Goal: Information Seeking & Learning: Learn about a topic

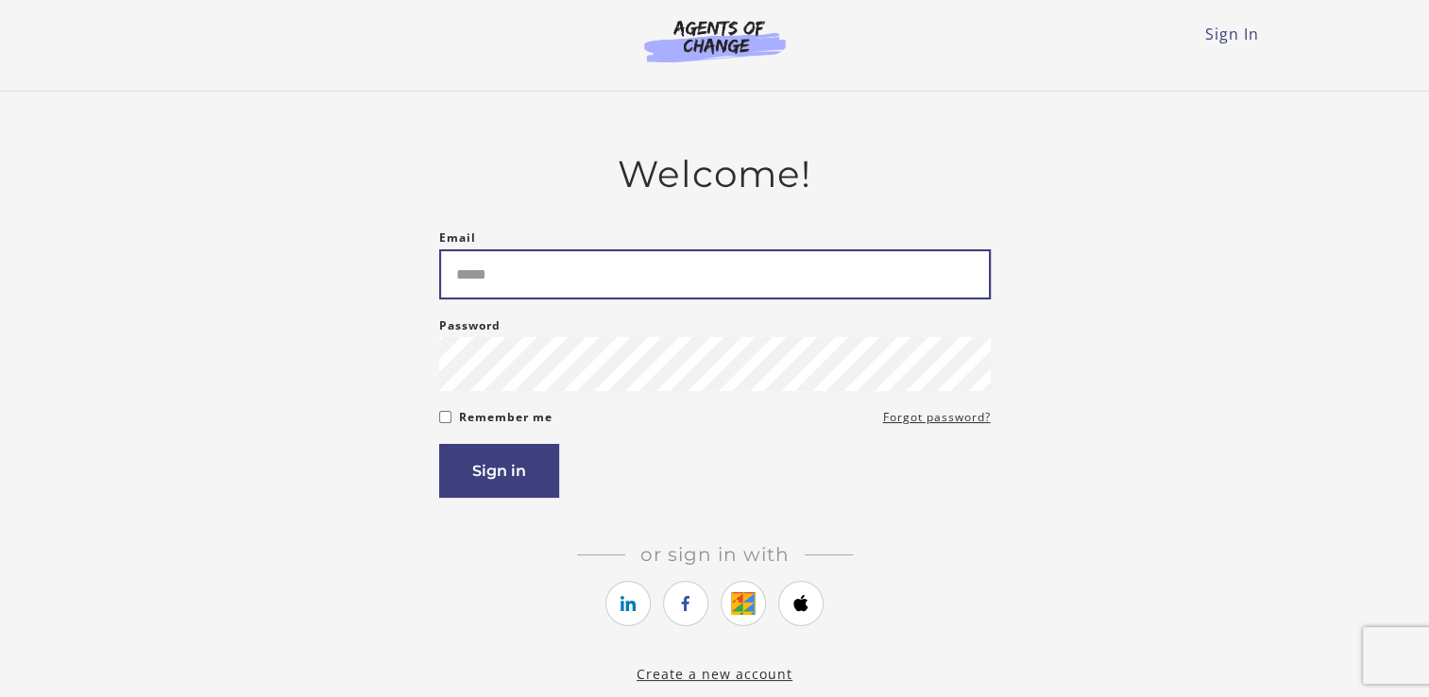
drag, startPoint x: 490, startPoint y: 261, endPoint x: 517, endPoint y: 263, distance: 26.5
click at [492, 262] on input "Email" at bounding box center [715, 274] width 552 height 50
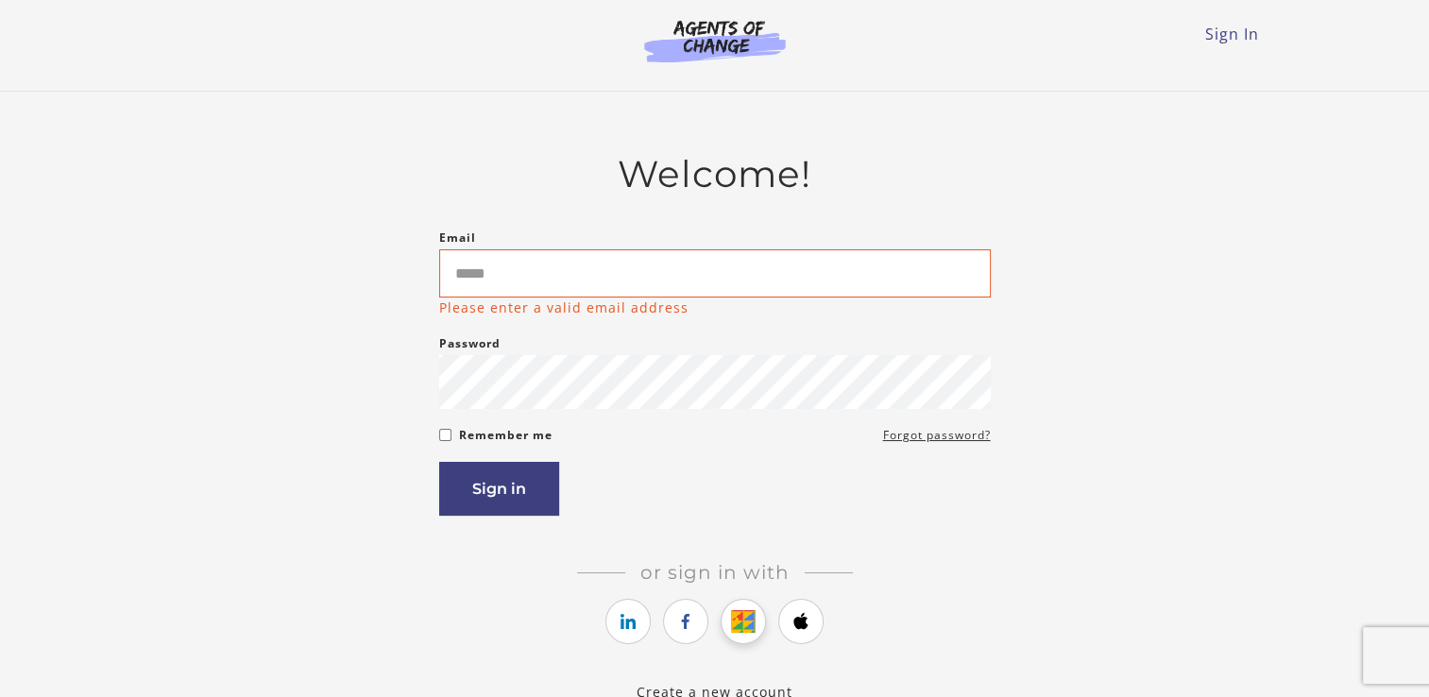
click at [748, 601] on li at bounding box center [743, 624] width 45 height 51
click at [742, 626] on icon "https://courses.thinkific.com/users/auth/google?ss%5Breferral%5D=&ss%5Buser_ret…" at bounding box center [744, 621] width 24 height 23
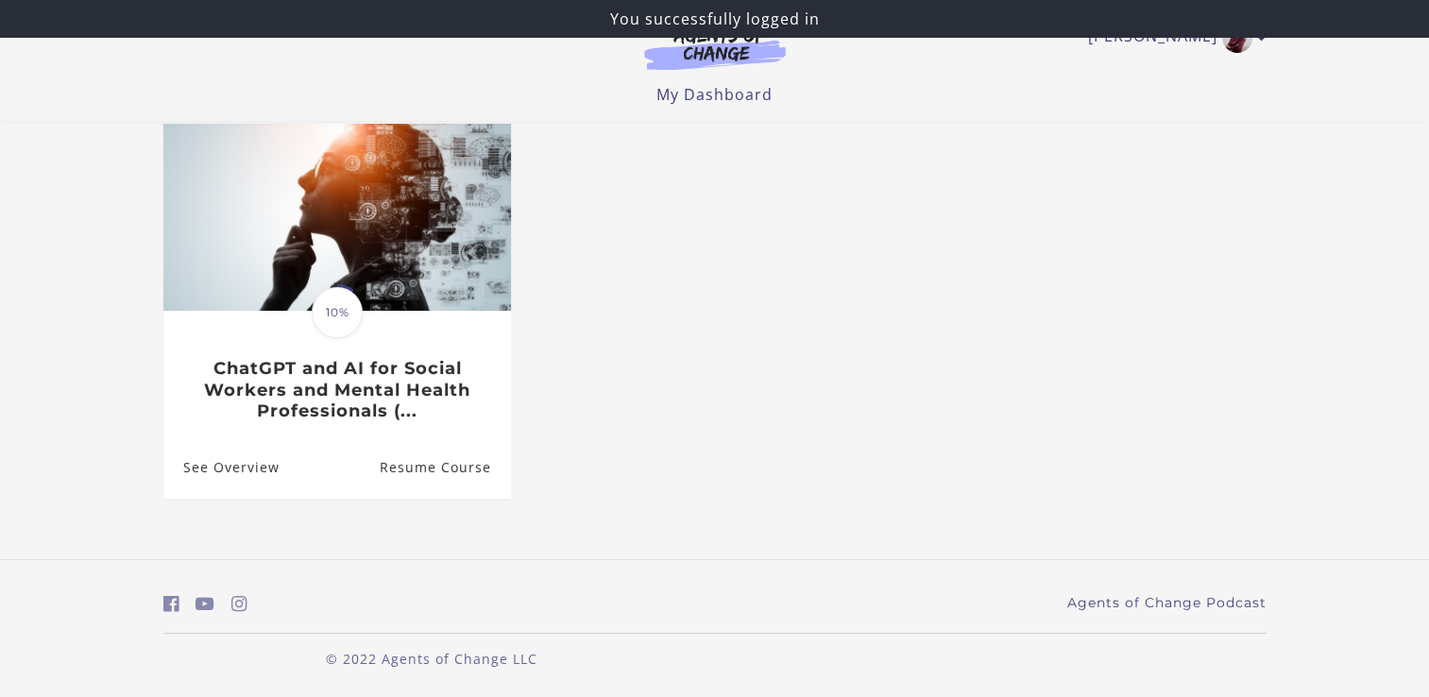
scroll to position [170, 0]
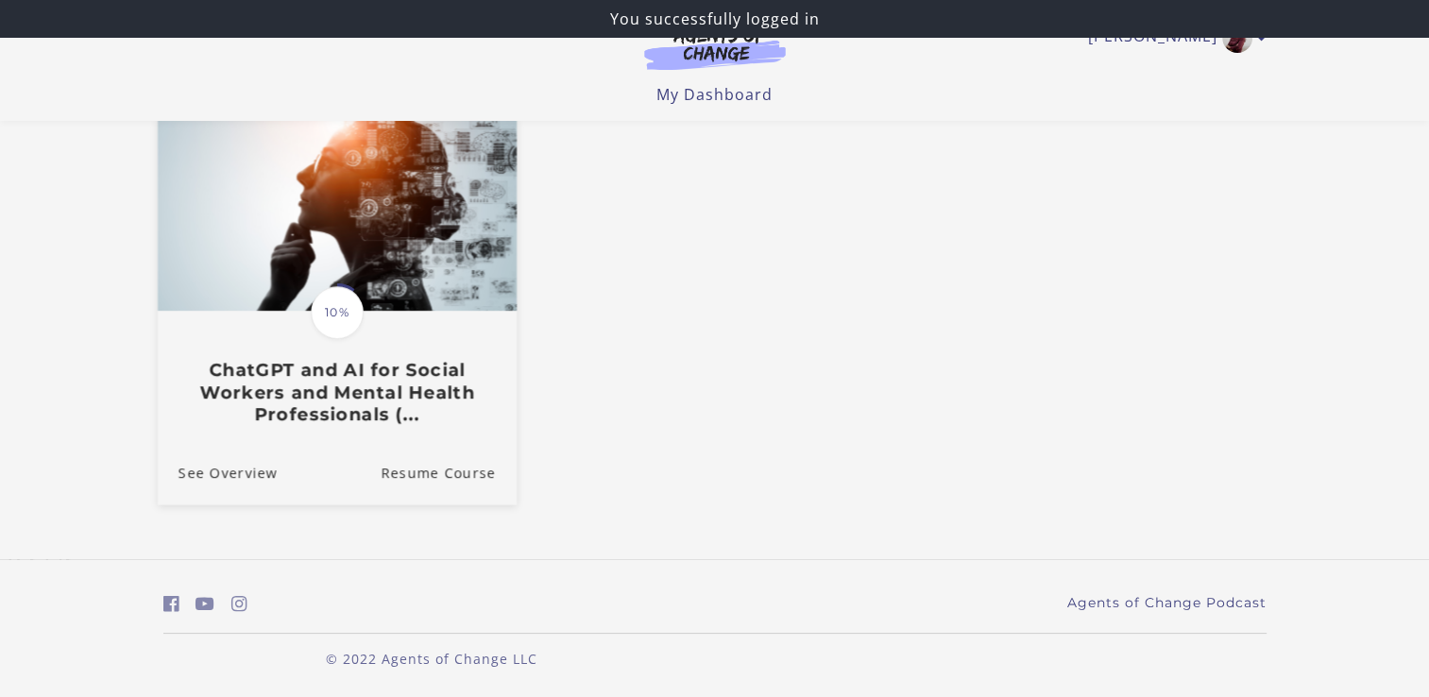
click at [346, 225] on img at bounding box center [336, 215] width 359 height 194
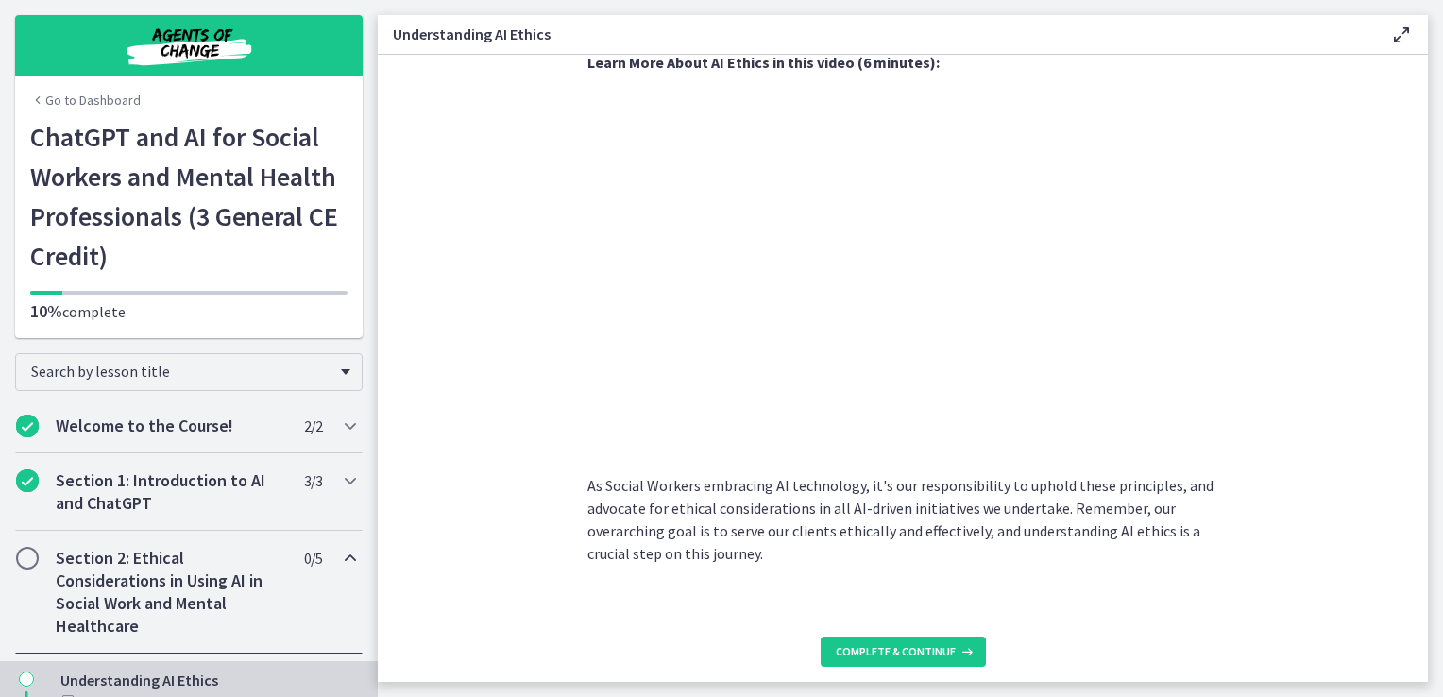
scroll to position [943, 0]
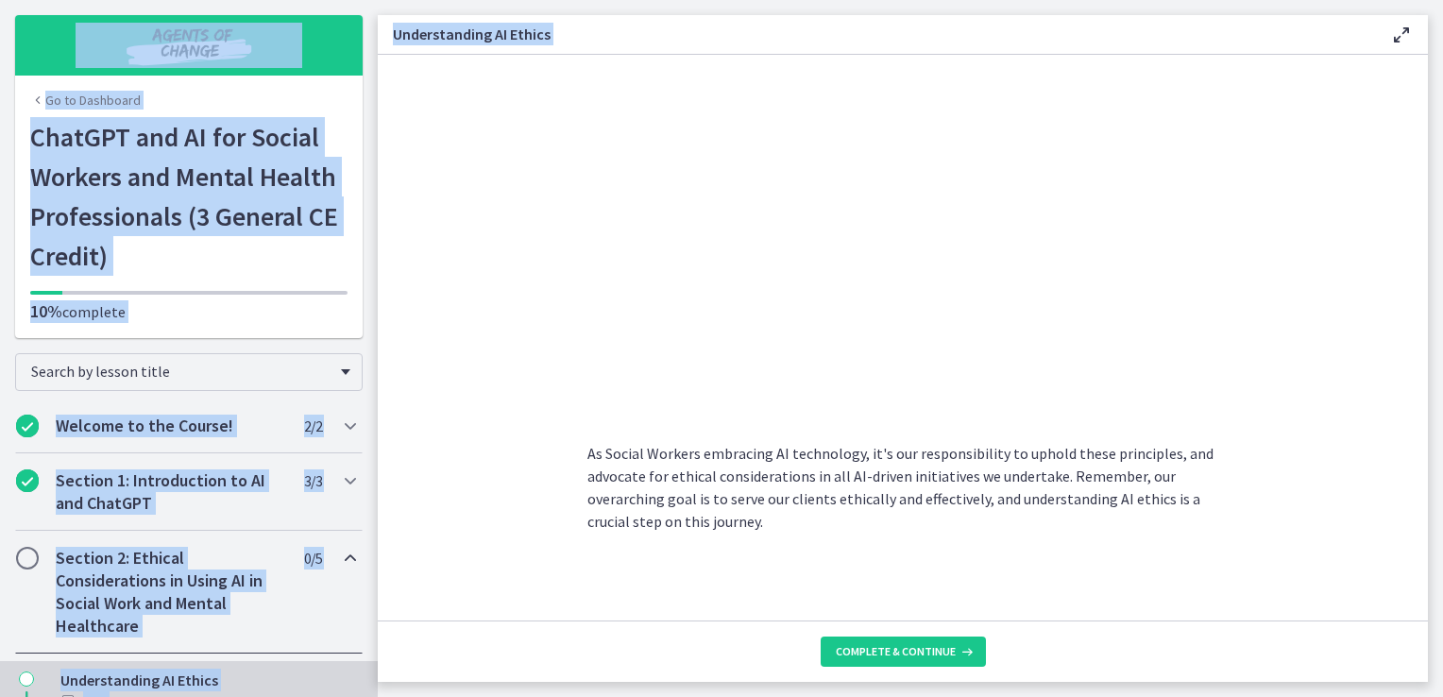
click at [1442, 226] on html "Skip to main content Go to Dashboard Go to Dashboard Go to Dashboard ChatGPT an…" at bounding box center [721, 348] width 1443 height 697
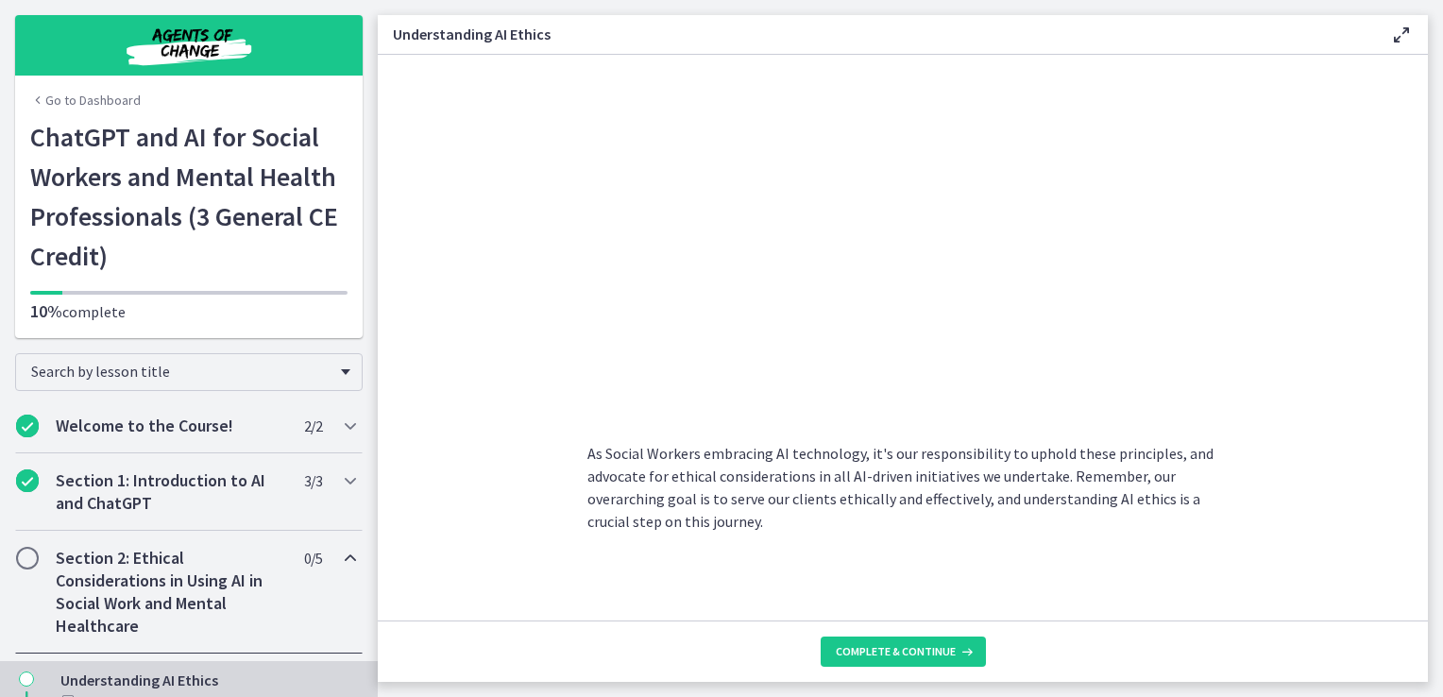
click at [475, 321] on section "Artificial Intelligence has transformed various industries, including Social Wo…" at bounding box center [903, 338] width 1050 height 566
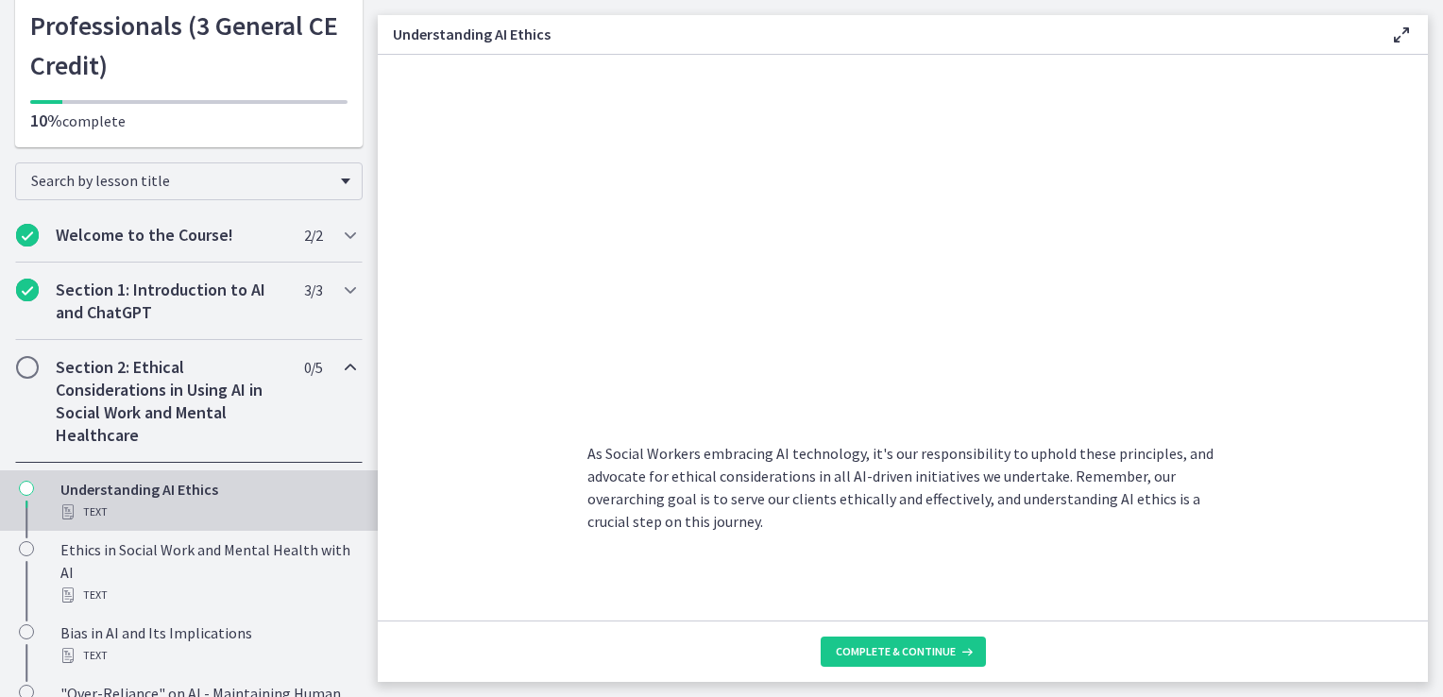
scroll to position [189, 0]
click at [926, 648] on span "Complete & continue" at bounding box center [896, 651] width 120 height 15
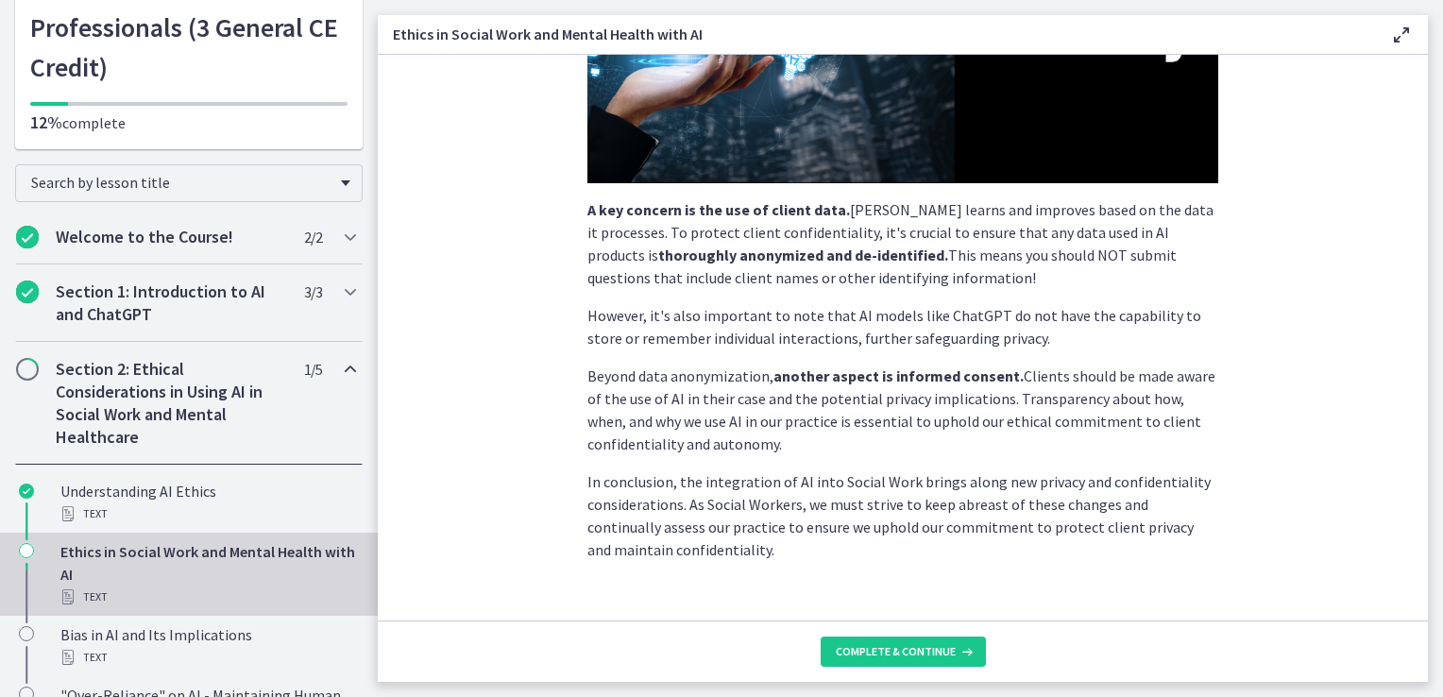
scroll to position [440, 0]
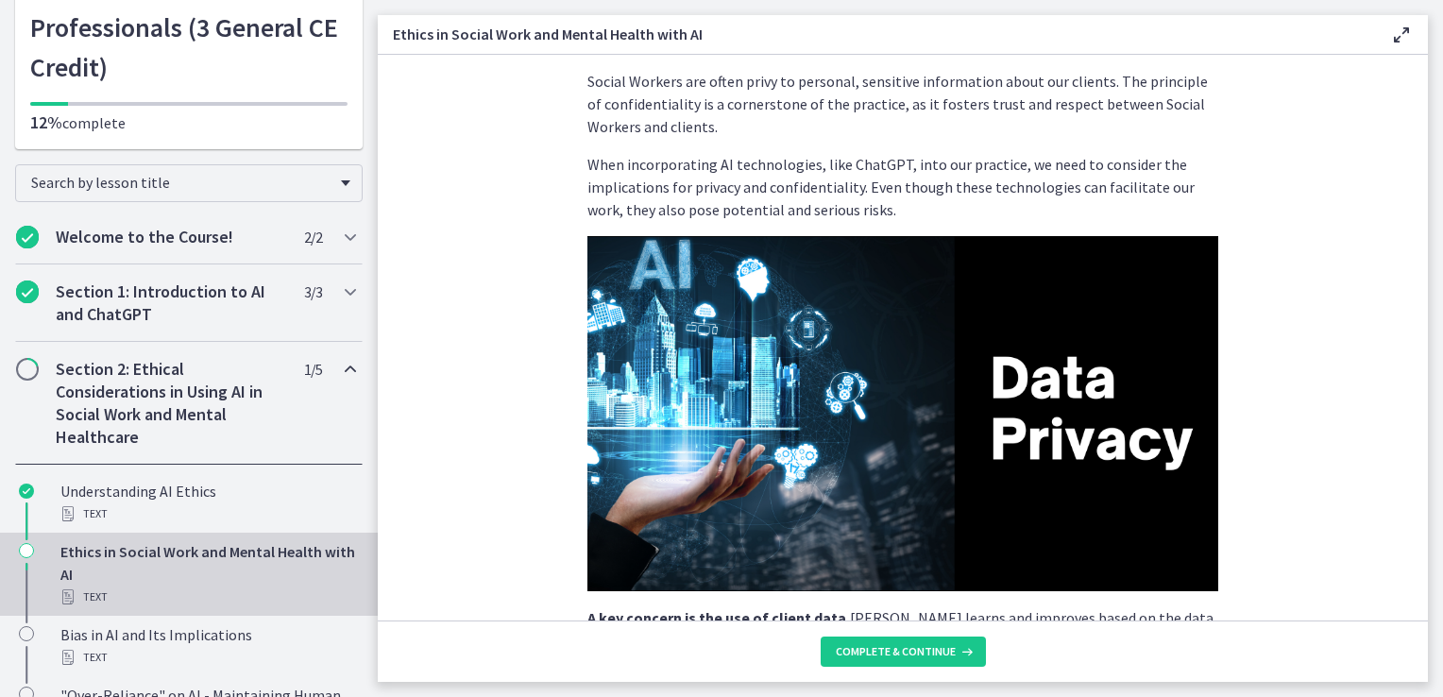
scroll to position [0, 0]
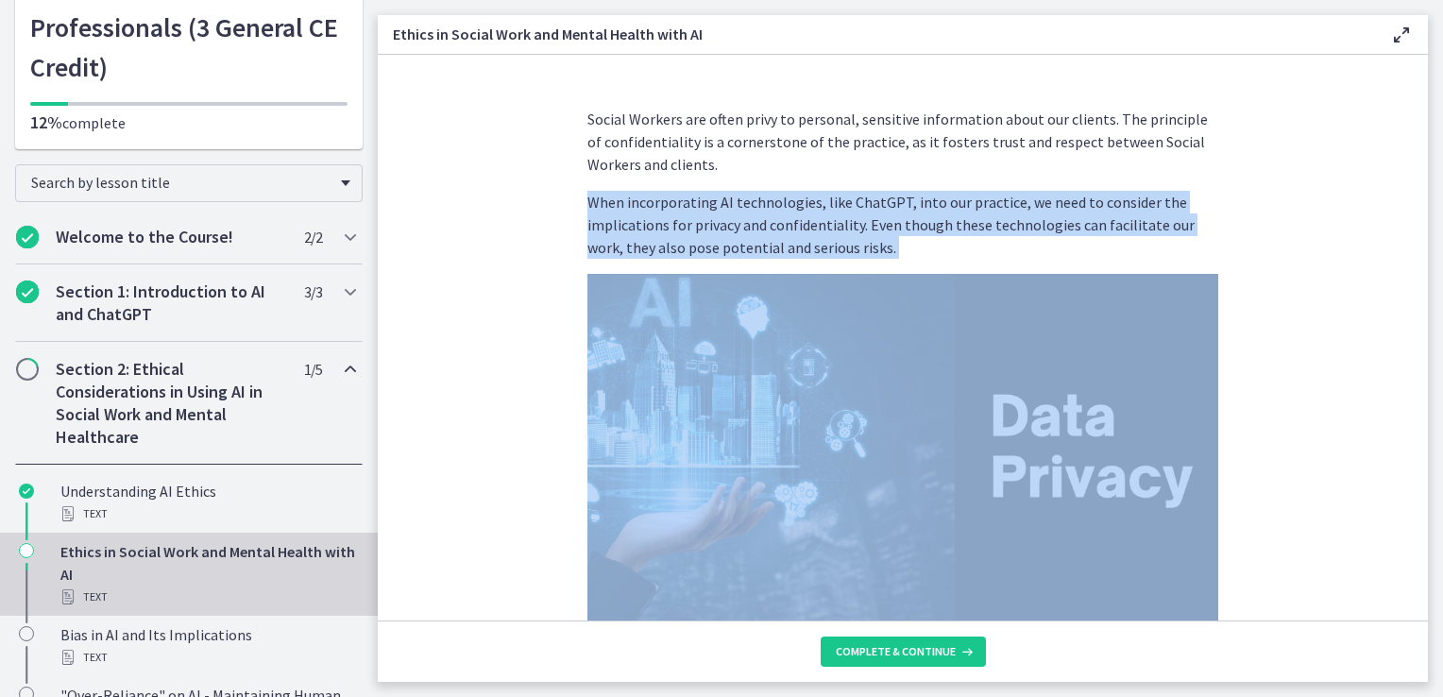
drag, startPoint x: 1412, startPoint y: 174, endPoint x: 1419, endPoint y: 266, distance: 92.8
click at [1419, 266] on section "Social Workers are often privy to personal, sensitive information about our cli…" at bounding box center [903, 338] width 1050 height 566
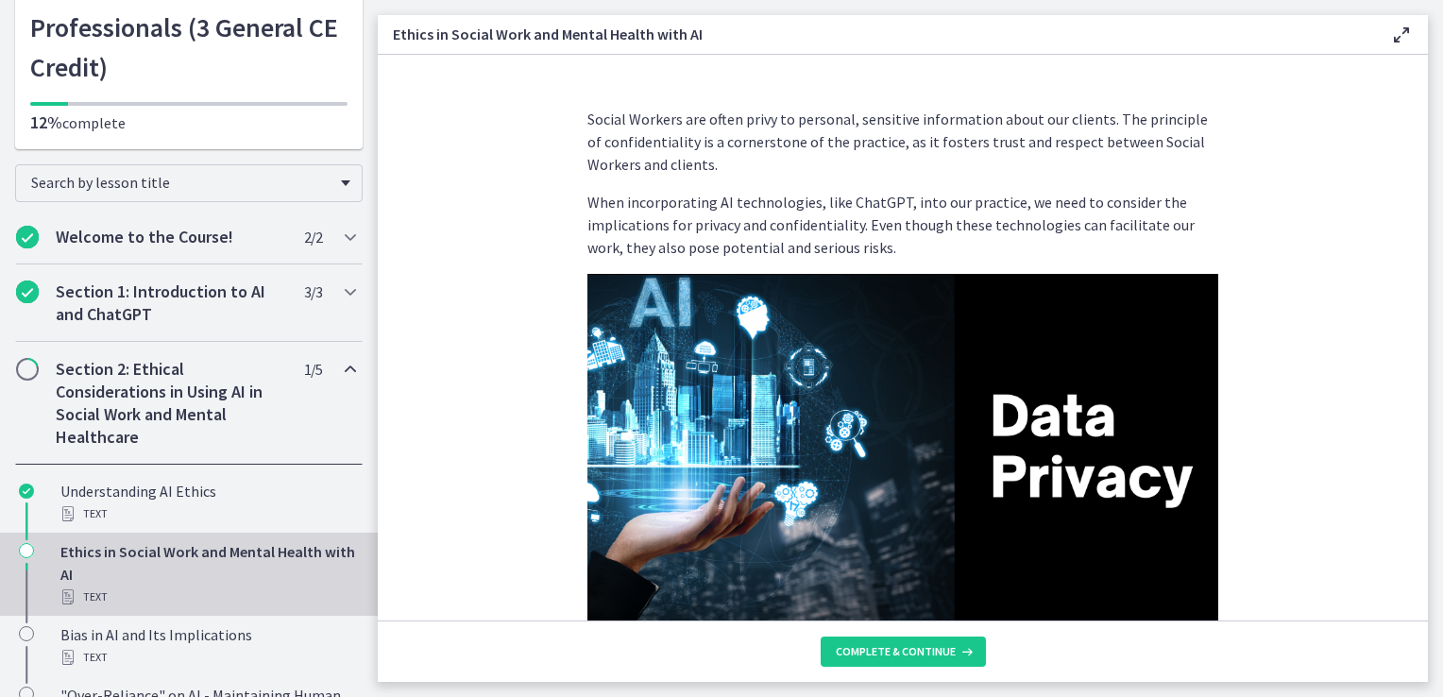
drag, startPoint x: 1419, startPoint y: 266, endPoint x: 1352, endPoint y: 312, distance: 80.2
click at [1354, 304] on section "Social Workers are often privy to personal, sensitive information about our cli…" at bounding box center [903, 338] width 1050 height 566
